Goal: Transaction & Acquisition: Purchase product/service

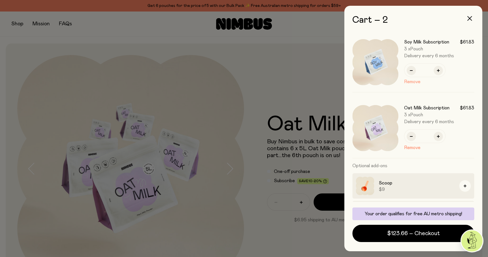
click at [407, 81] on button "Remove" at bounding box center [412, 81] width 16 height 7
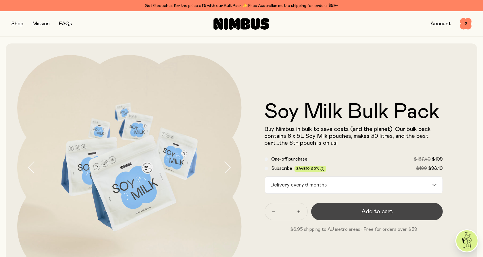
click at [361, 211] on button "Add to cart" at bounding box center [377, 211] width 132 height 17
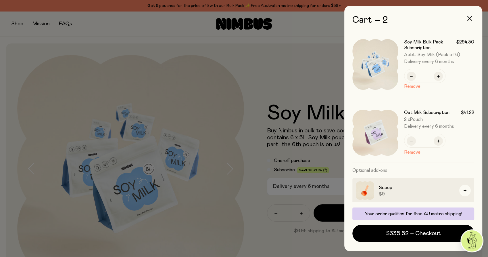
drag, startPoint x: 282, startPoint y: 75, endPoint x: 278, endPoint y: 78, distance: 4.5
click at [282, 75] on div at bounding box center [244, 128] width 488 height 257
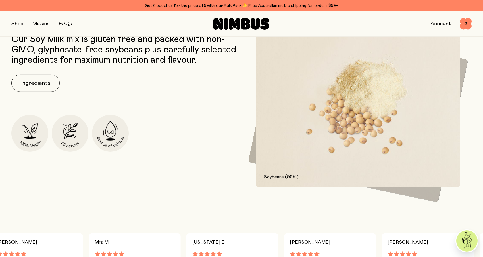
scroll to position [287, 0]
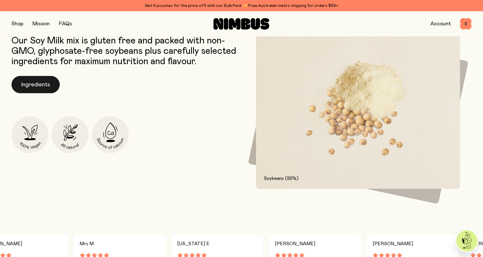
click at [38, 84] on button "Ingredients" at bounding box center [35, 84] width 48 height 17
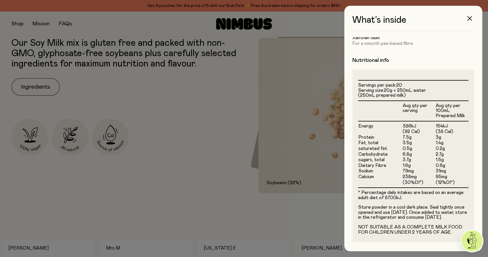
scroll to position [114, 0]
click at [196, 178] on div at bounding box center [244, 128] width 488 height 257
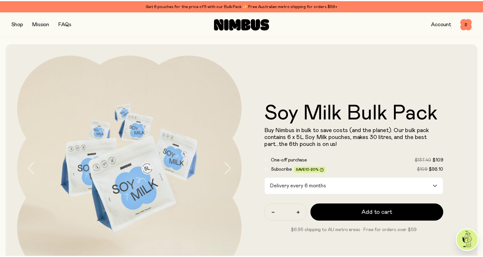
scroll to position [287, 0]
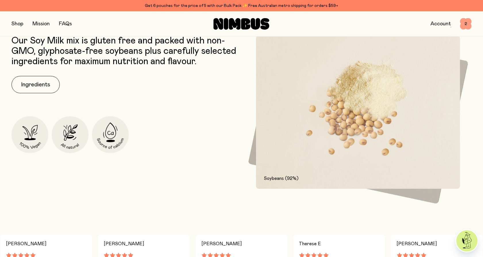
click at [466, 22] on span "2" at bounding box center [465, 23] width 11 height 11
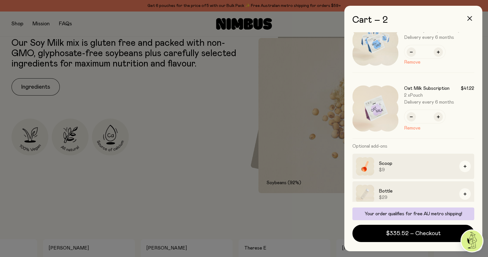
scroll to position [0, 0]
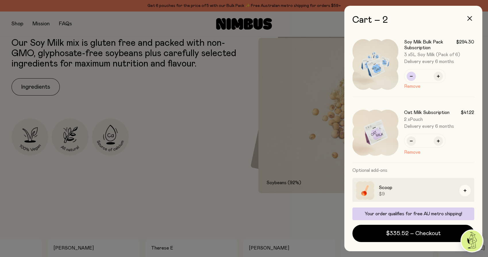
click at [412, 76] on icon "button" at bounding box center [411, 76] width 3 height 3
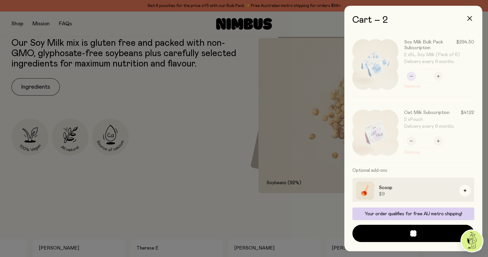
click at [412, 76] on div at bounding box center [416, 64] width 116 height 64
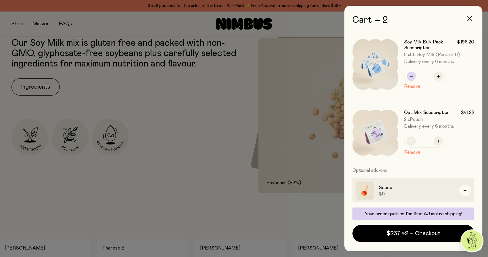
click at [412, 76] on icon "button" at bounding box center [411, 76] width 3 height 3
type input "*"
click at [406, 86] on button "Remove" at bounding box center [412, 86] width 16 height 7
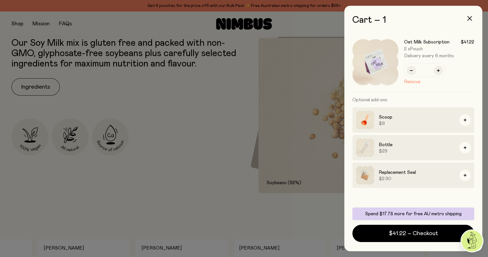
click at [415, 80] on button "Remove" at bounding box center [412, 81] width 16 height 7
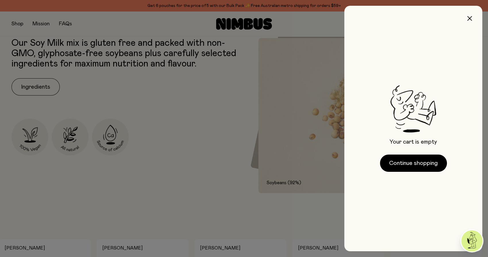
click at [166, 171] on div at bounding box center [244, 128] width 488 height 257
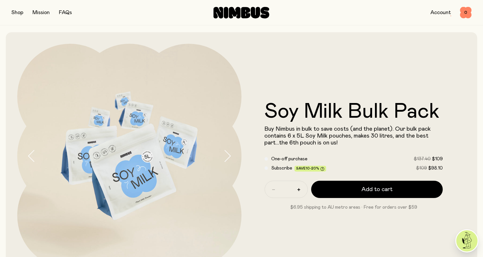
click at [267, 169] on div "Subscribe Save 10-20% $109 $98.10" at bounding box center [354, 167] width 178 height 7
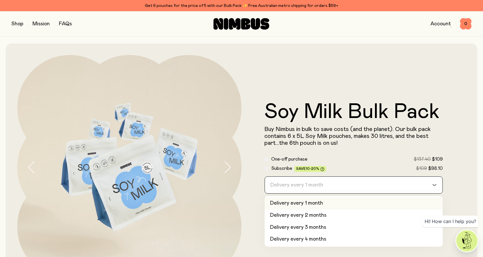
click at [423, 186] on input "Search for option" at bounding box center [349, 184] width 163 height 17
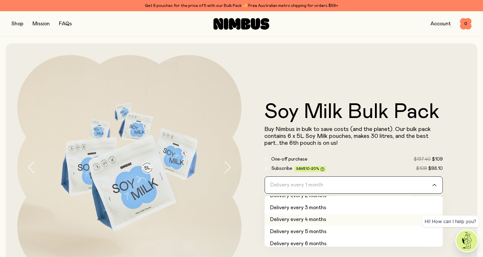
scroll to position [24, 0]
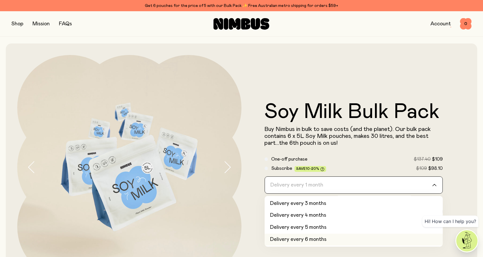
click at [318, 238] on li "Delivery every 6 months" at bounding box center [354, 239] width 178 height 12
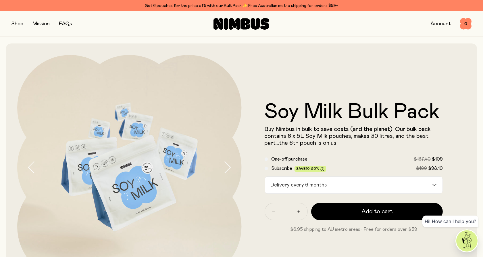
click at [260, 220] on form "Soy Milk Bulk Pack Buy Nimbus in bulk to save costs (and the planet). Our bulk …" at bounding box center [354, 166] width 224 height 131
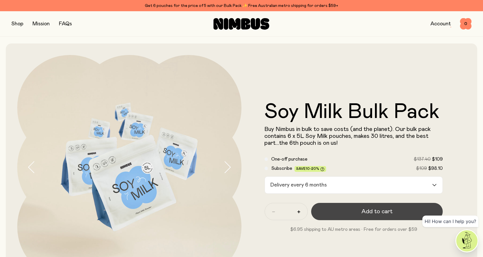
click at [368, 213] on span "Add to cart" at bounding box center [376, 211] width 31 height 8
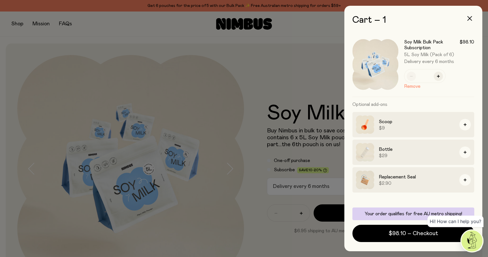
click at [318, 69] on div at bounding box center [244, 128] width 488 height 257
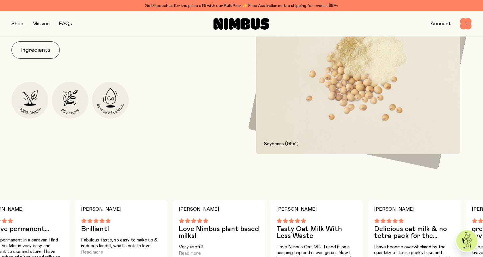
scroll to position [319, 0]
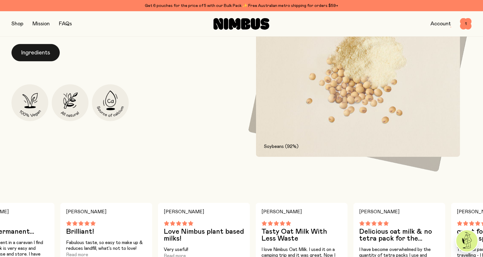
click at [25, 54] on button "Ingredients" at bounding box center [35, 52] width 48 height 17
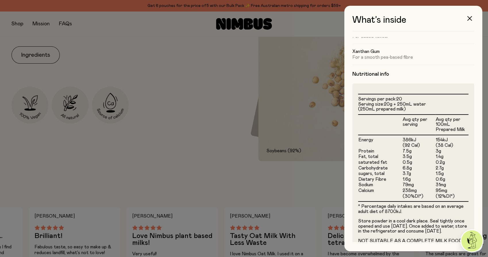
scroll to position [114, 0]
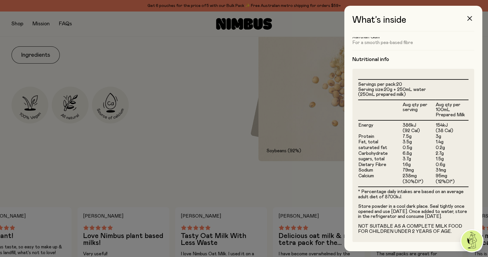
click at [178, 91] on div at bounding box center [244, 128] width 488 height 257
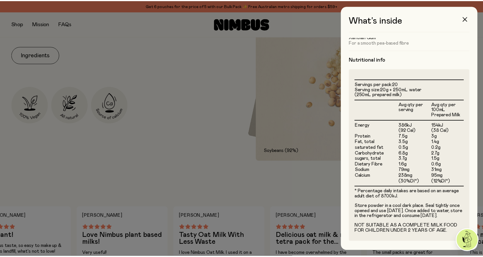
scroll to position [319, 0]
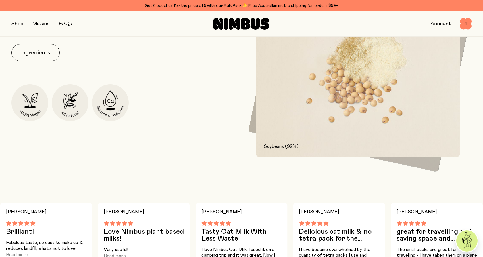
click at [19, 26] on button "button" at bounding box center [17, 24] width 12 height 8
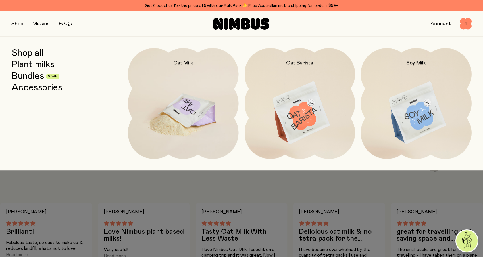
click at [190, 128] on img at bounding box center [183, 113] width 111 height 130
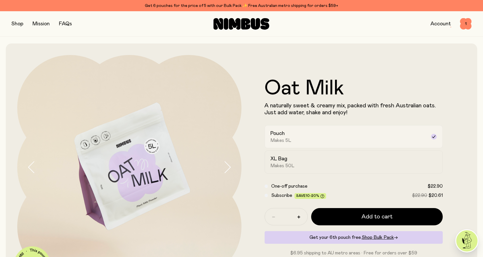
click at [329, 142] on div "Pouch Makes 5L" at bounding box center [349, 136] width 156 height 13
click at [329, 141] on div "Pouch Makes 5L" at bounding box center [349, 136] width 156 height 13
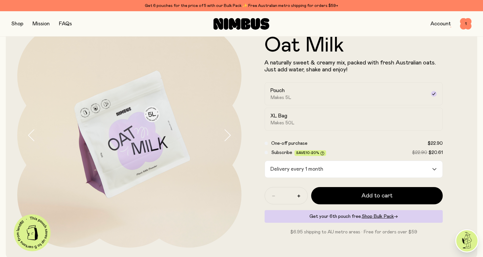
click at [358, 170] on input "Search for option" at bounding box center [378, 169] width 106 height 17
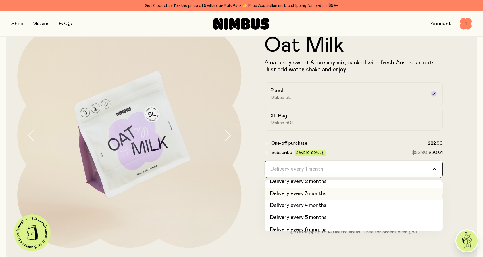
scroll to position [24, 0]
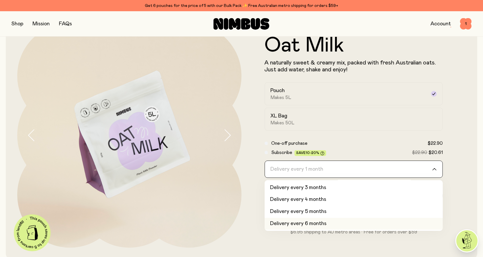
click at [328, 225] on li "Delivery every 6 months" at bounding box center [354, 223] width 178 height 12
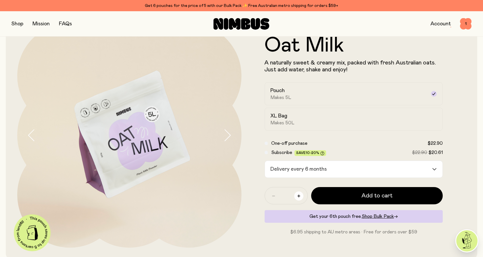
click at [299, 196] on icon "button" at bounding box center [298, 195] width 3 height 3
type input "*"
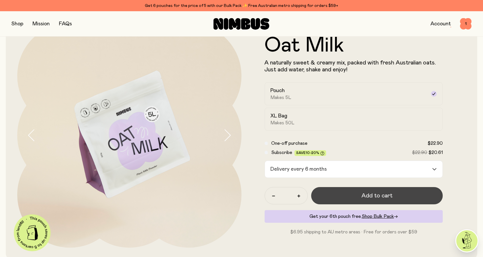
click at [353, 198] on button "Add to cart" at bounding box center [377, 195] width 132 height 17
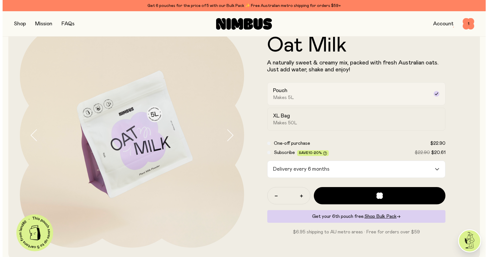
scroll to position [0, 0]
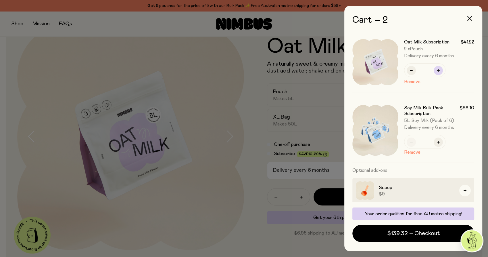
click at [437, 71] on icon "button" at bounding box center [438, 70] width 3 height 3
click at [436, 71] on button "button" at bounding box center [437, 70] width 9 height 9
type input "*"
click at [221, 63] on div at bounding box center [244, 128] width 488 height 257
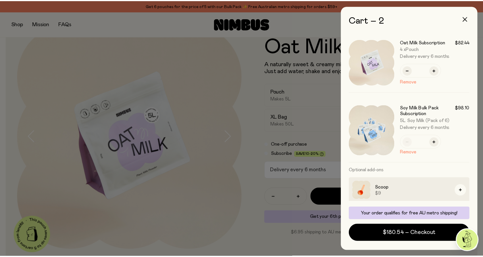
scroll to position [32, 0]
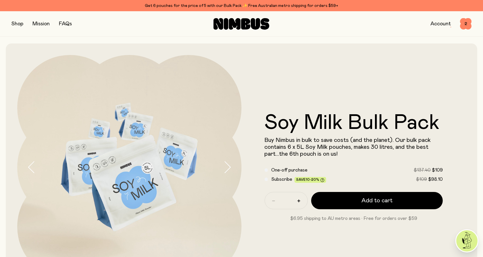
click at [16, 24] on button "button" at bounding box center [17, 24] width 12 height 8
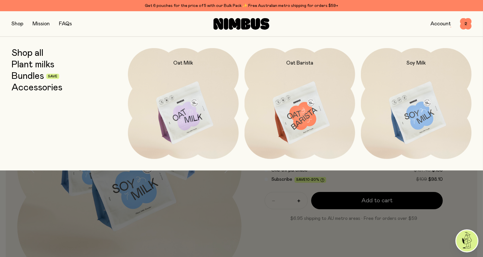
click at [37, 78] on link "Bundles" at bounding box center [27, 76] width 32 height 10
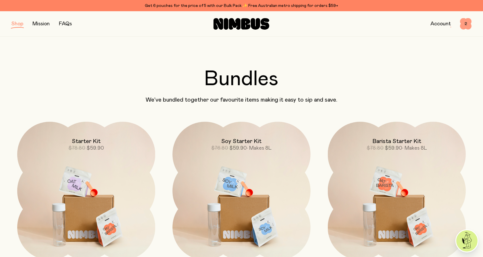
click at [466, 24] on span "2" at bounding box center [465, 23] width 11 height 11
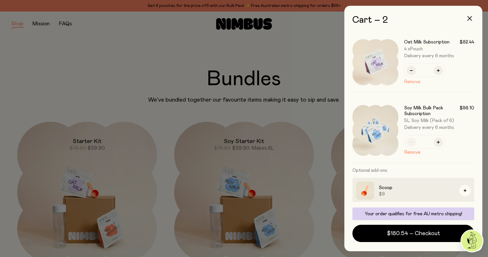
click at [409, 81] on button "Remove" at bounding box center [412, 81] width 16 height 7
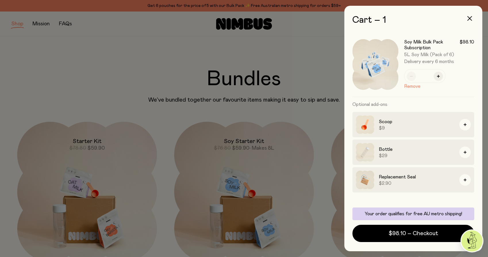
click at [100, 102] on div at bounding box center [244, 128] width 488 height 257
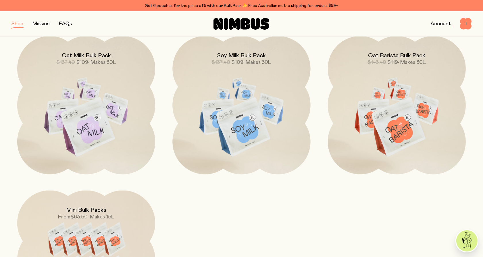
scroll to position [255, 0]
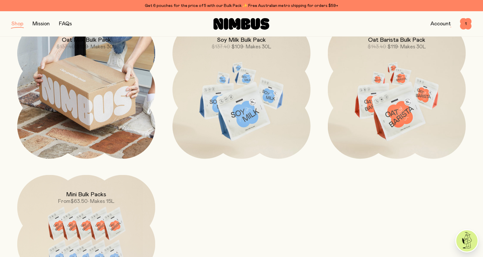
click at [99, 104] on img at bounding box center [86, 89] width 138 height 138
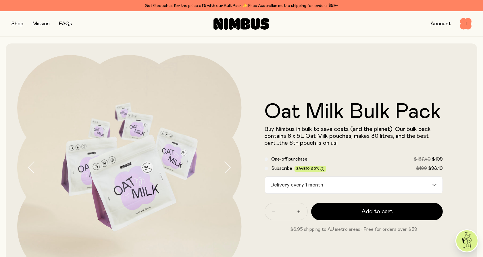
click at [366, 186] on input "Search for option" at bounding box center [378, 184] width 106 height 17
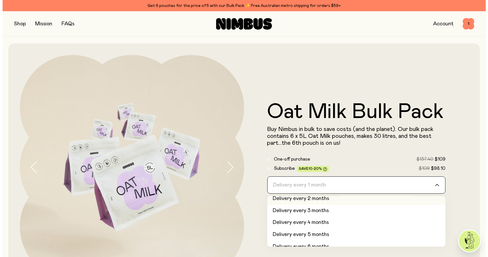
scroll to position [24, 0]
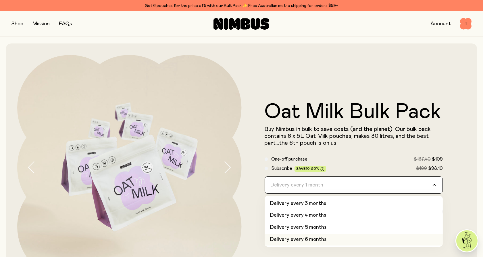
click at [321, 240] on li "Delivery every 6 months" at bounding box center [354, 239] width 178 height 12
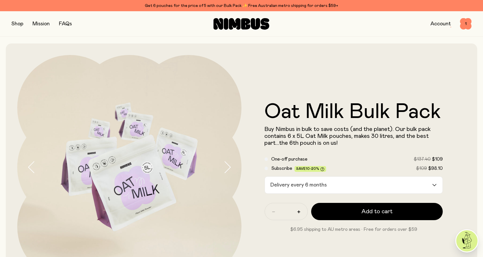
click at [267, 229] on p "$6.95 shipping to AU metro areas · Free for orders over $59" at bounding box center [354, 228] width 178 height 7
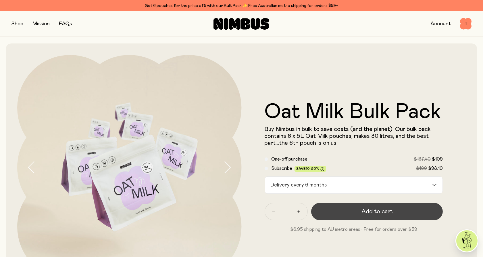
click at [373, 209] on span "Add to cart" at bounding box center [376, 211] width 31 height 8
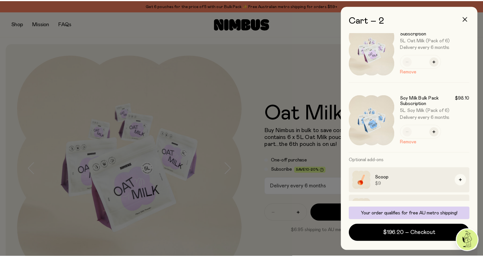
scroll to position [0, 0]
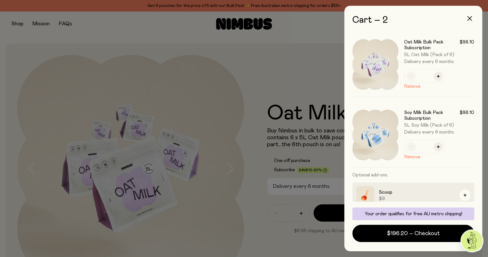
drag, startPoint x: 305, startPoint y: 65, endPoint x: 26, endPoint y: 37, distance: 280.0
click at [305, 65] on div at bounding box center [244, 128] width 488 height 257
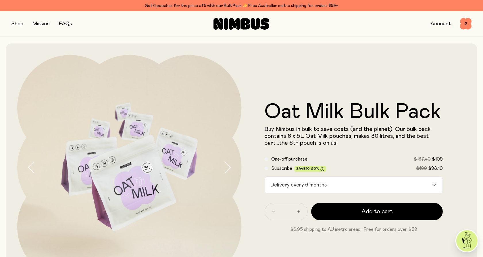
click at [18, 25] on button "button" at bounding box center [17, 24] width 12 height 8
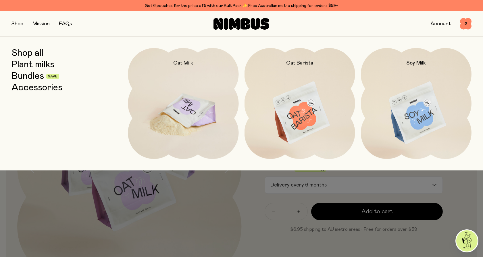
click at [199, 111] on img at bounding box center [183, 113] width 111 height 130
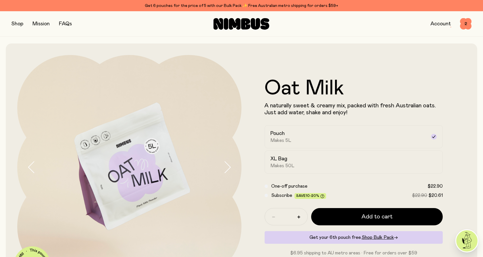
scroll to position [32, 0]
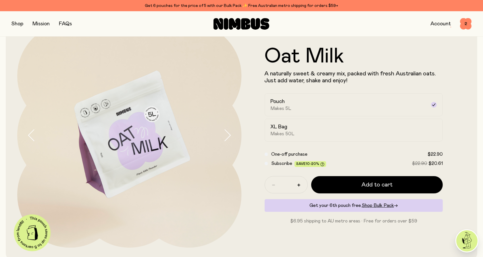
click at [268, 164] on div "Subscribe Save 10-20% $22.90 $20.61" at bounding box center [354, 163] width 178 height 7
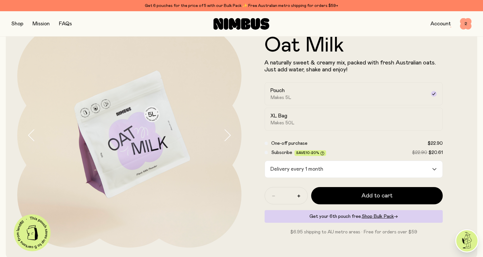
click at [467, 24] on span "2" at bounding box center [465, 23] width 11 height 11
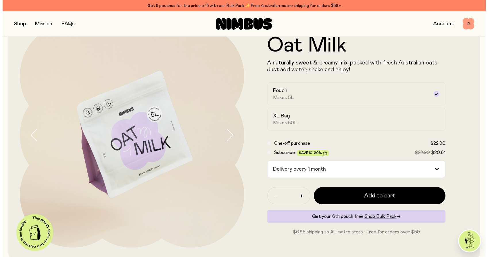
scroll to position [0, 0]
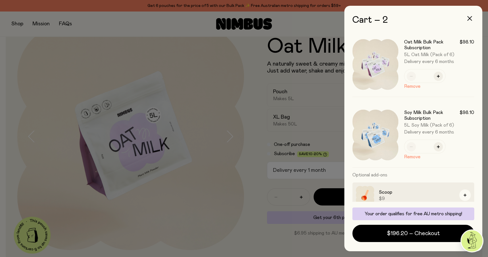
click at [27, 50] on div at bounding box center [244, 128] width 488 height 257
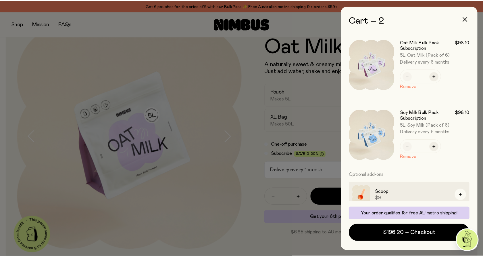
scroll to position [32, 0]
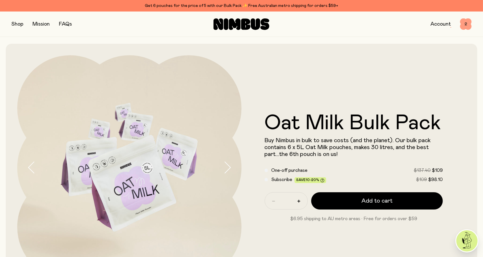
click at [467, 24] on span "2" at bounding box center [465, 23] width 11 height 11
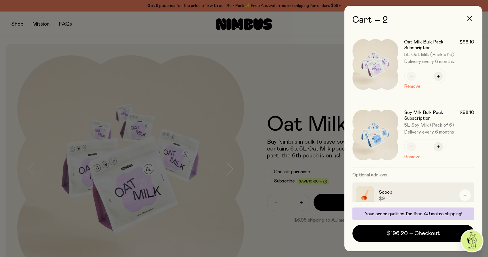
click at [26, 50] on div at bounding box center [244, 128] width 488 height 257
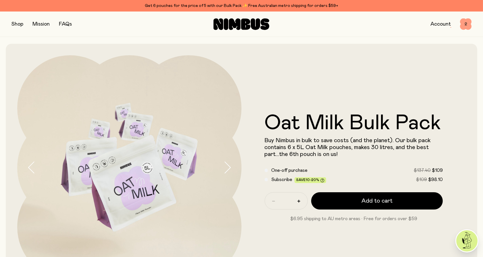
click at [466, 22] on span "2" at bounding box center [465, 23] width 11 height 11
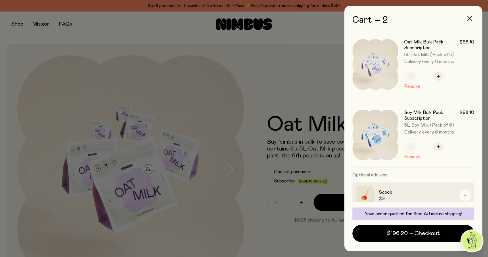
click at [26, 58] on div at bounding box center [244, 128] width 488 height 257
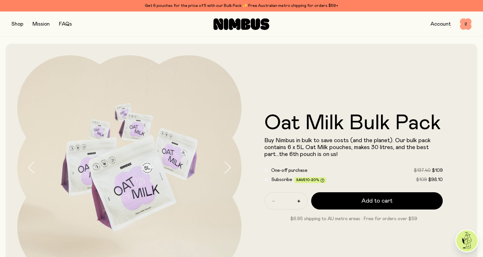
click at [466, 25] on span "2" at bounding box center [465, 23] width 11 height 11
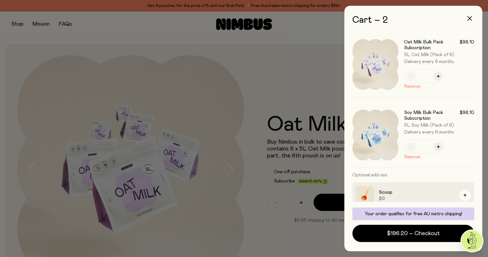
click at [257, 53] on div at bounding box center [244, 128] width 488 height 257
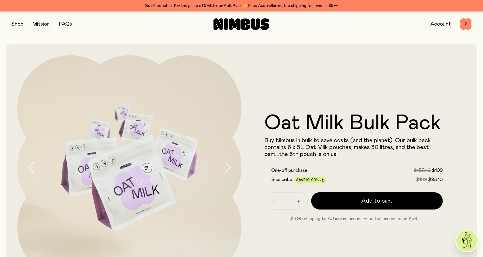
click at [16, 24] on button "button" at bounding box center [17, 24] width 12 height 8
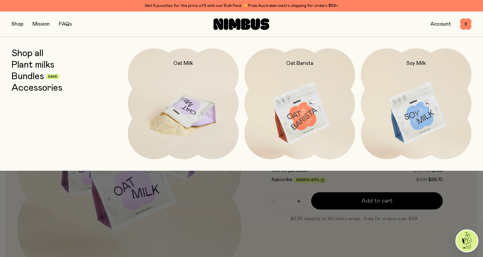
click at [177, 115] on img at bounding box center [183, 113] width 111 height 130
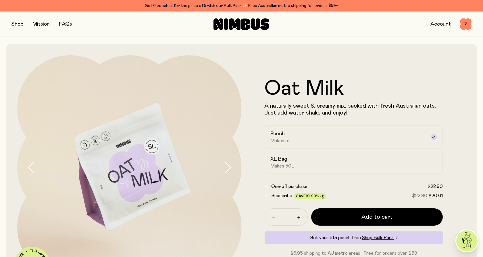
drag, startPoint x: 15, startPoint y: 65, endPoint x: 19, endPoint y: 62, distance: 5.1
click at [15, 65] on div "Oat Milk A naturally sweet & creamy mix, packed with fresh Australian oats. Jus…" at bounding box center [241, 167] width 471 height 247
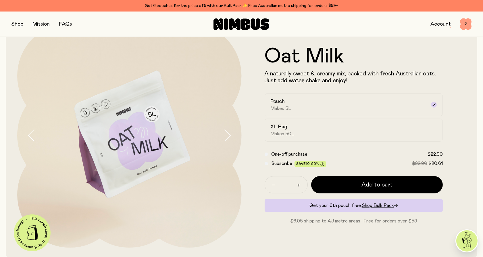
click at [465, 22] on span "2" at bounding box center [465, 23] width 11 height 11
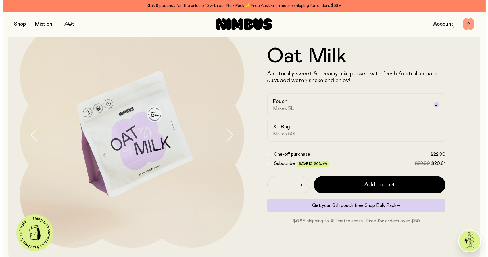
scroll to position [0, 0]
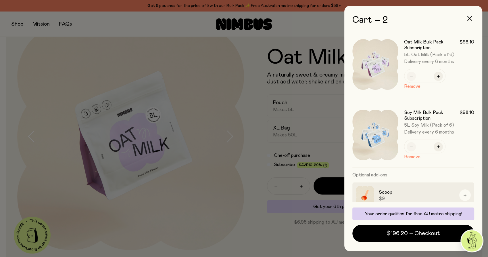
drag, startPoint x: 180, startPoint y: 70, endPoint x: 189, endPoint y: 79, distance: 13.0
click at [180, 70] on div at bounding box center [244, 128] width 488 height 257
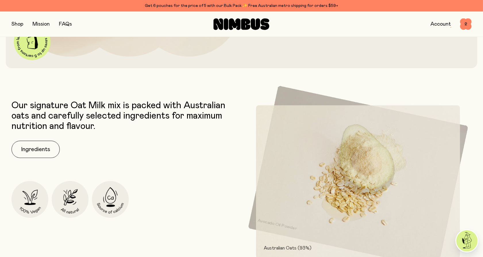
scroll to position [223, 0]
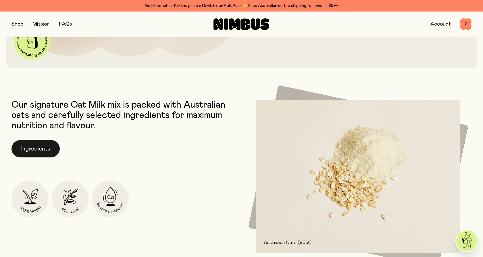
click at [30, 145] on button "Ingredients" at bounding box center [35, 148] width 48 height 17
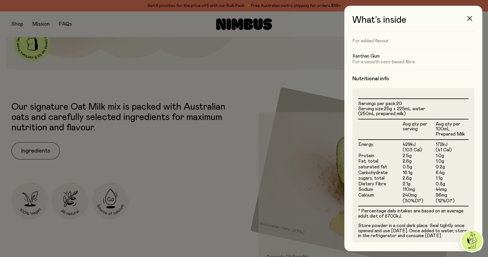
scroll to position [96, 0]
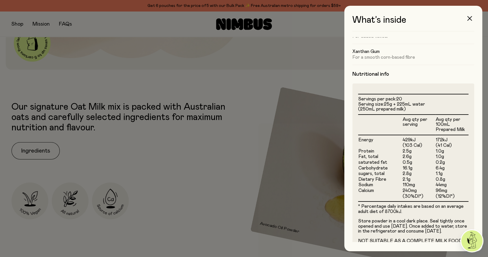
click at [211, 53] on div at bounding box center [244, 128] width 488 height 257
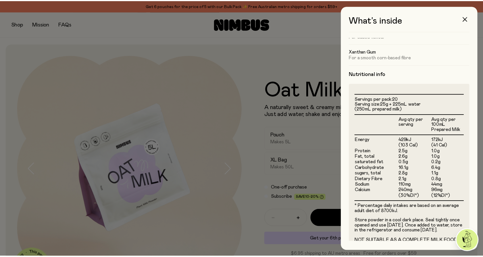
scroll to position [223, 0]
